Goal: Task Accomplishment & Management: Manage account settings

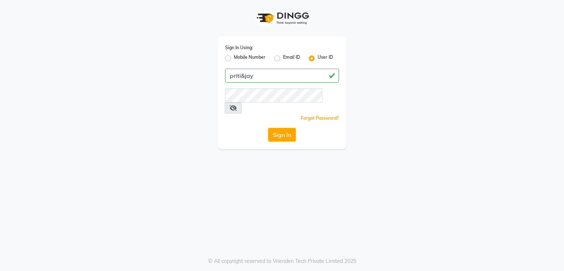
drag, startPoint x: 254, startPoint y: 78, endPoint x: 222, endPoint y: 86, distance: 32.4
click at [222, 86] on div "Sign In Using: Mobile Number Email ID User ID priti&jay Remember me Forgot Pass…" at bounding box center [282, 92] width 129 height 113
click at [237, 105] on icon at bounding box center [233, 108] width 7 height 6
click at [282, 128] on button "Sign In" at bounding box center [282, 135] width 28 height 14
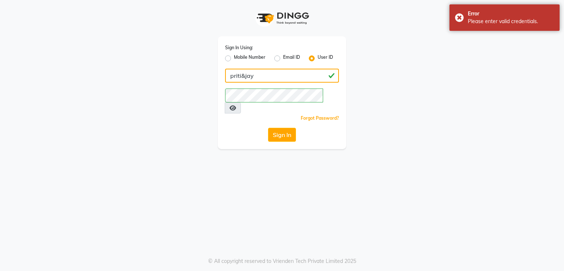
drag, startPoint x: 260, startPoint y: 77, endPoint x: 225, endPoint y: 77, distance: 35.3
click at [225, 77] on input "priti&jay" at bounding box center [282, 76] width 114 height 14
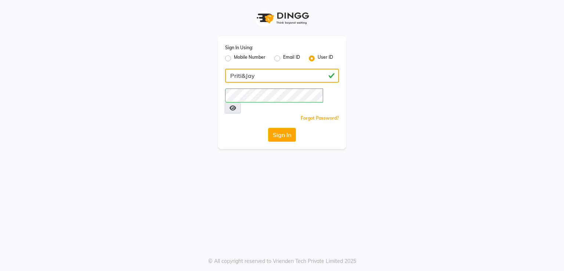
drag, startPoint x: 260, startPoint y: 80, endPoint x: 222, endPoint y: 78, distance: 38.3
click at [222, 78] on div "Sign In Using: Mobile Number Email ID User ID Priti&Jay Remember me Forgot Pass…" at bounding box center [282, 92] width 129 height 113
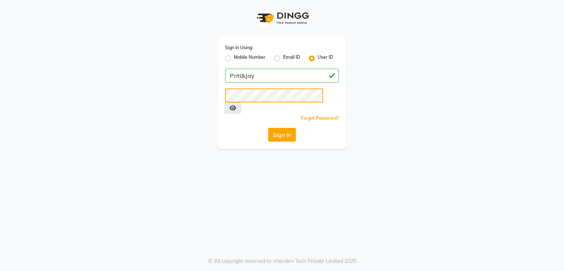
click at [224, 97] on div "Sign In Using: Mobile Number Email ID User ID Priti&Jay Remember me Forgot Pass…" at bounding box center [282, 92] width 129 height 113
click at [282, 128] on button "Sign In" at bounding box center [282, 135] width 28 height 14
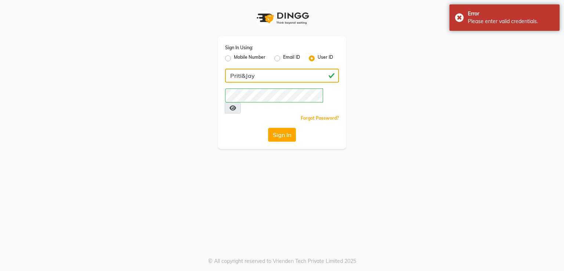
drag, startPoint x: 255, startPoint y: 78, endPoint x: 206, endPoint y: 82, distance: 49.8
click at [206, 82] on div "Sign In Using: Mobile Number Email ID User ID Priti&Jay Remember me Forgot Pass…" at bounding box center [282, 74] width 419 height 149
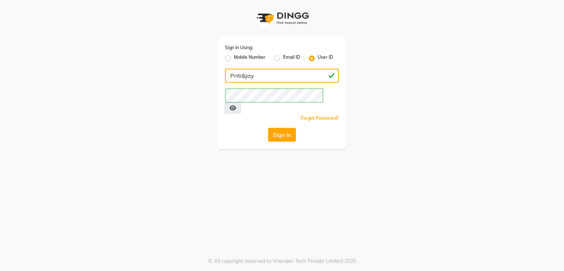
drag, startPoint x: 278, startPoint y: 73, endPoint x: 225, endPoint y: 87, distance: 54.7
click at [225, 87] on div "Sign In Using: Mobile Number Email ID User ID Priti&jay Remember me Forgot Pass…" at bounding box center [282, 92] width 129 height 113
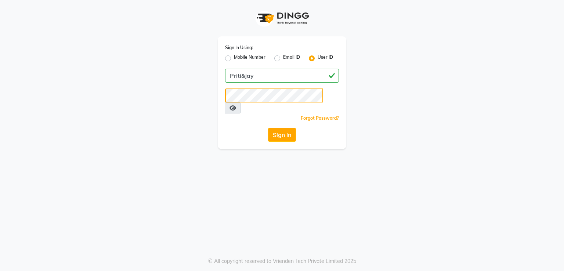
click at [213, 104] on div "Sign In Using: Mobile Number Email ID User ID Priti&jay Remember me Forgot Pass…" at bounding box center [282, 74] width 140 height 149
click at [276, 115] on div "Sign In Using: Mobile Number Email ID User ID Priti&jay Remember me Forgot Pass…" at bounding box center [282, 92] width 129 height 113
click at [279, 128] on button "Sign In" at bounding box center [282, 135] width 28 height 14
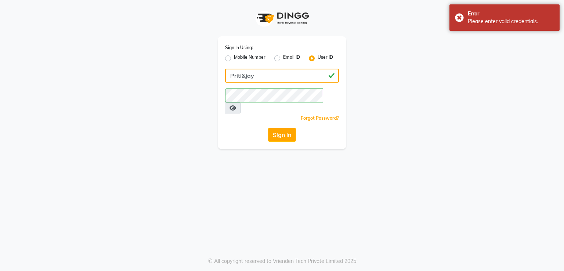
drag, startPoint x: 251, startPoint y: 71, endPoint x: 203, endPoint y: 82, distance: 49.4
click at [203, 82] on div "Sign In Using: Mobile Number Email ID User ID Priti&jay Remember me Forgot Pass…" at bounding box center [282, 74] width 419 height 149
drag, startPoint x: 292, startPoint y: 74, endPoint x: 184, endPoint y: 95, distance: 110.5
click at [184, 95] on div "Sign In Using: Mobile Number Email ID User ID Priti&jay Remember me Forgot Pass…" at bounding box center [282, 74] width 419 height 149
drag, startPoint x: 258, startPoint y: 81, endPoint x: 222, endPoint y: 80, distance: 36.4
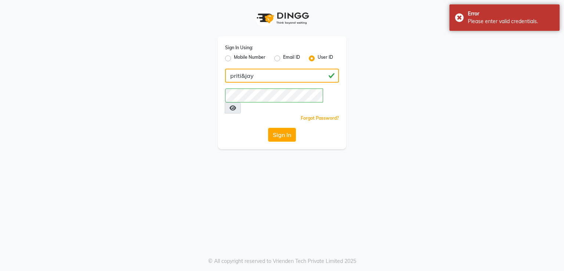
click at [222, 80] on div "Sign In Using: Mobile Number Email ID User ID priti&jay Remember me Forgot Pass…" at bounding box center [282, 92] width 129 height 113
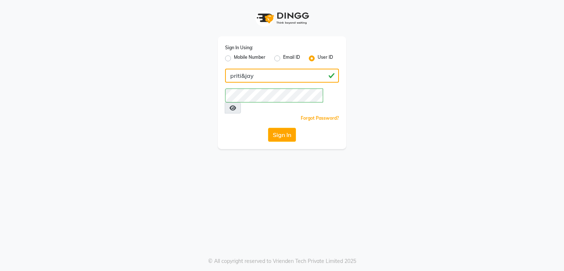
type input "priti&jay"
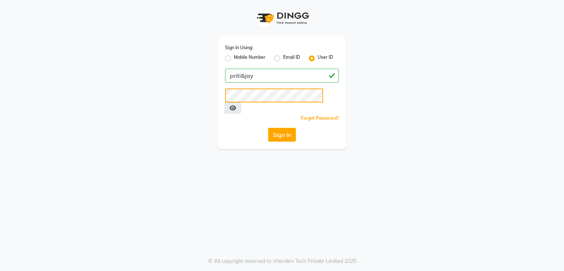
click at [218, 101] on div "Sign In Using: Mobile Number Email ID User ID priti&jay Remember me Forgot Pass…" at bounding box center [282, 74] width 140 height 149
click at [278, 128] on button "Sign In" at bounding box center [282, 135] width 28 height 14
click at [281, 128] on button "Sign In" at bounding box center [282, 135] width 28 height 14
click at [278, 128] on button "Sign In" at bounding box center [282, 135] width 28 height 14
click at [280, 128] on button "Sign In" at bounding box center [282, 135] width 28 height 14
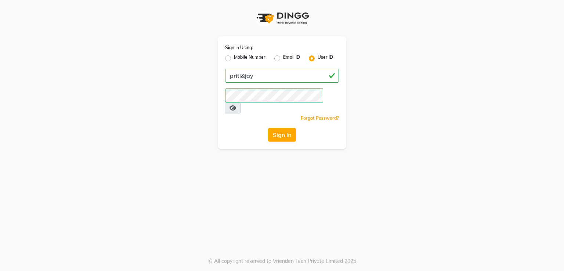
click at [279, 132] on div "Sign In Using: Mobile Number Email ID User ID priti&jay Remember me Forgot Pass…" at bounding box center [282, 92] width 129 height 113
click at [279, 128] on button "Sign In" at bounding box center [282, 135] width 28 height 14
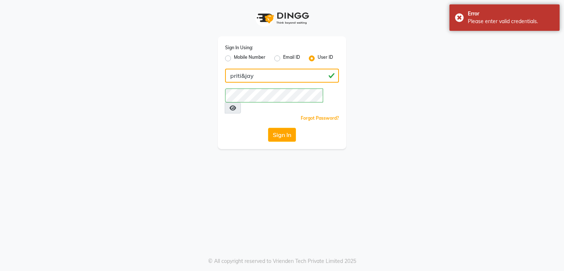
drag, startPoint x: 252, startPoint y: 75, endPoint x: 247, endPoint y: 76, distance: 5.2
click at [251, 75] on input "priti&jay" at bounding box center [282, 76] width 114 height 14
click at [243, 78] on input "priti&jay" at bounding box center [282, 76] width 114 height 14
